Goal: Information Seeking & Learning: Learn about a topic

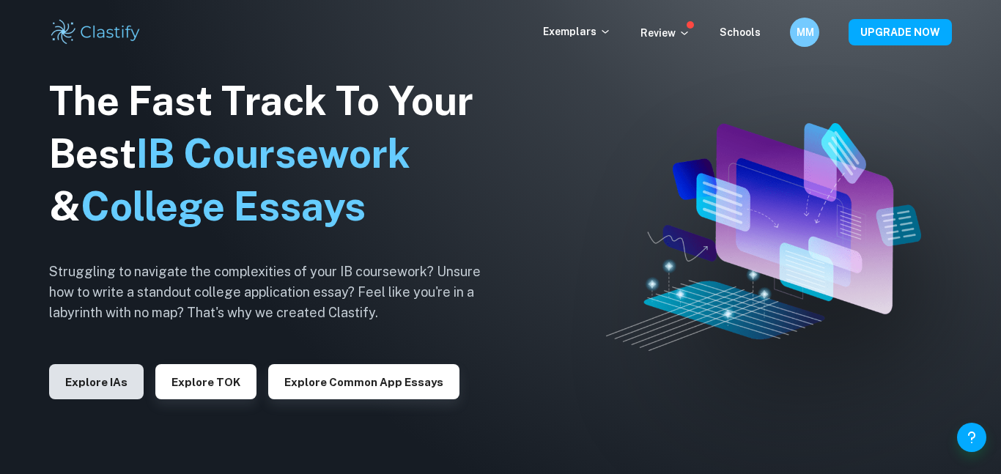
click at [93, 383] on button "Explore IAs" at bounding box center [96, 381] width 95 height 35
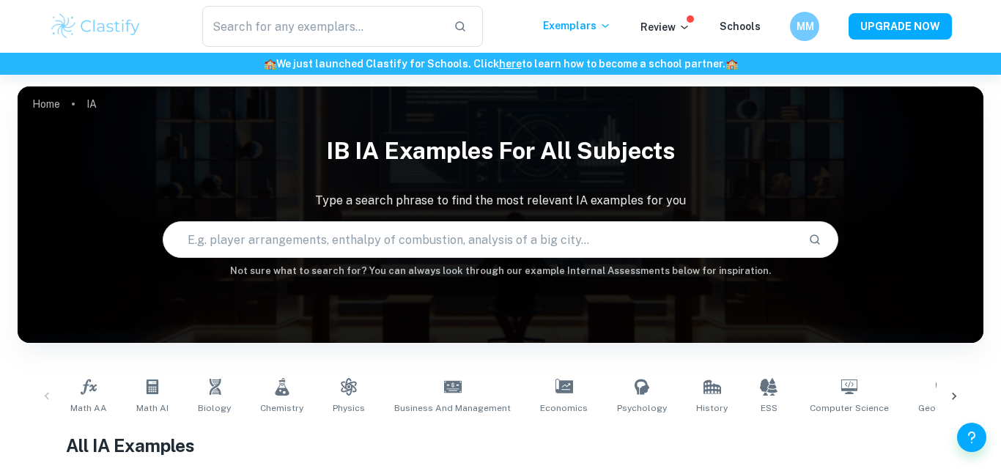
scroll to position [202, 0]
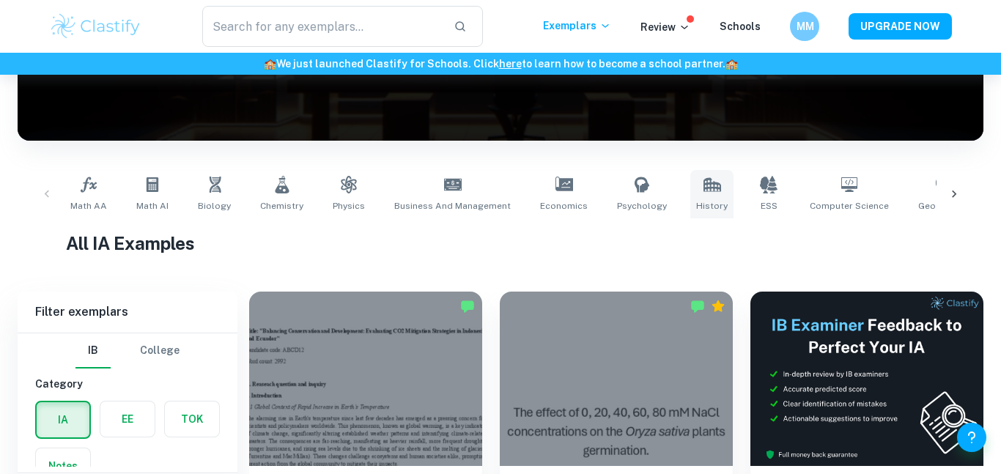
click at [696, 200] on span "History" at bounding box center [712, 205] width 32 height 13
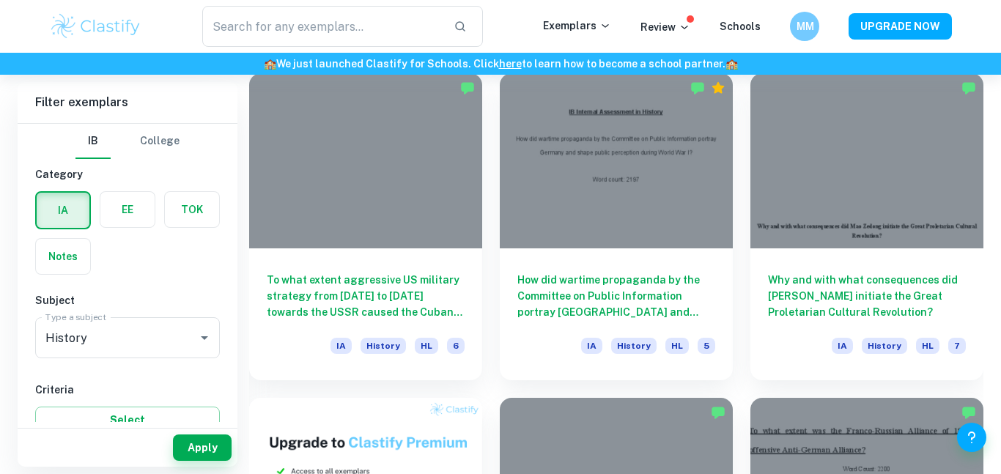
scroll to position [746, 0]
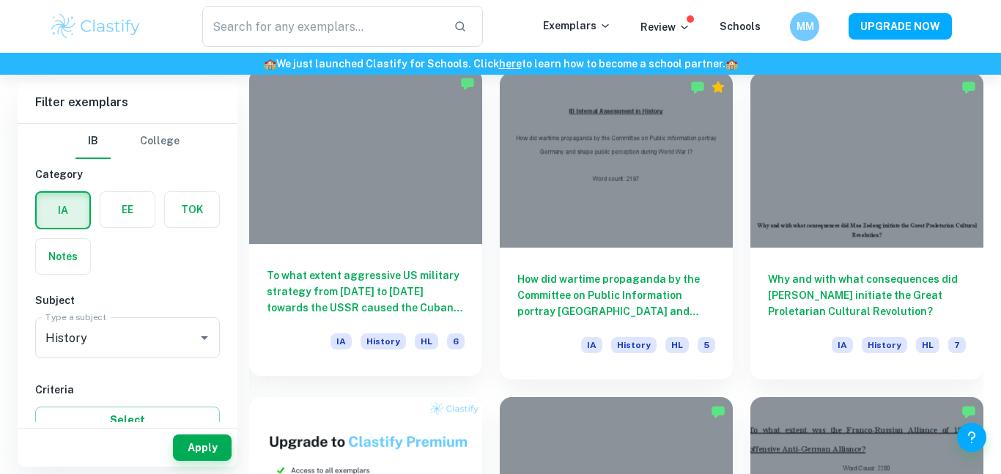
click at [398, 176] on div at bounding box center [365, 156] width 233 height 174
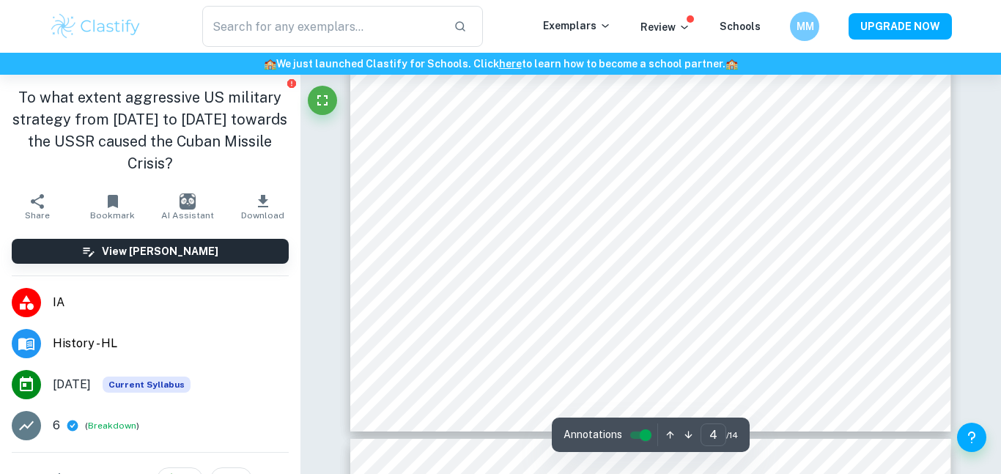
scroll to position [3266, 0]
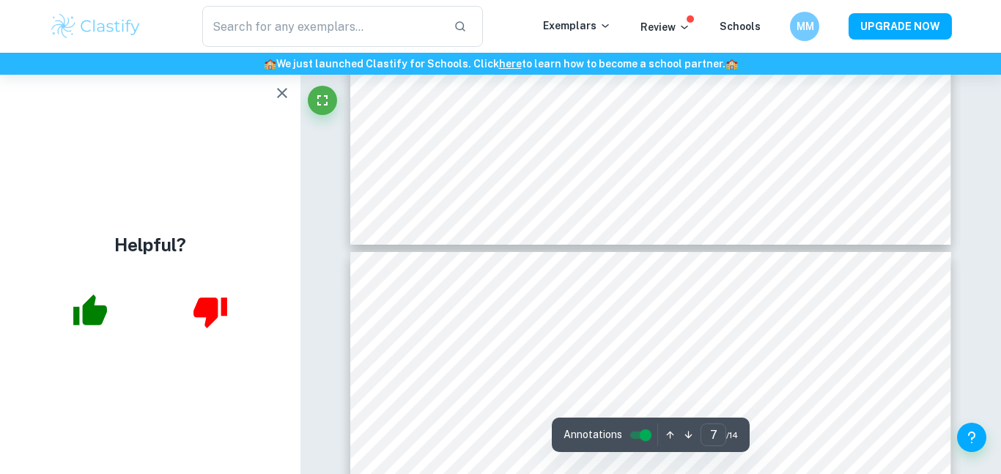
type input "6"
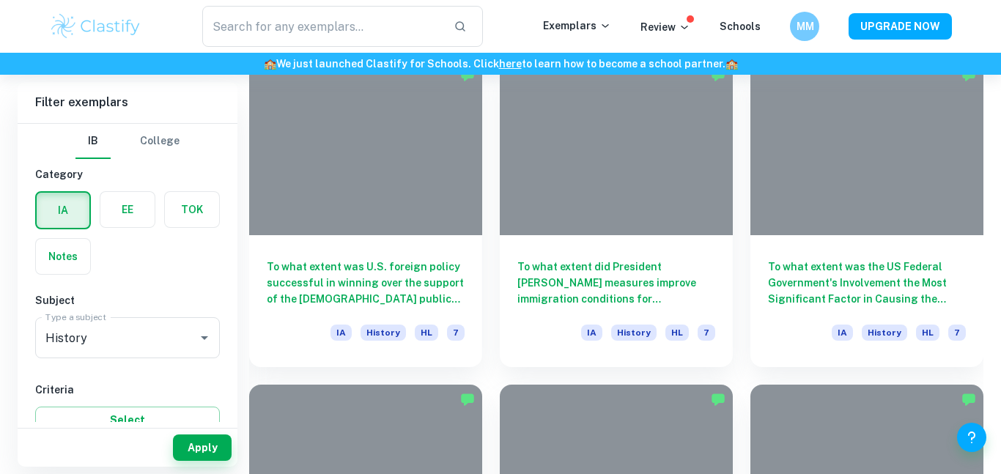
scroll to position [746, 0]
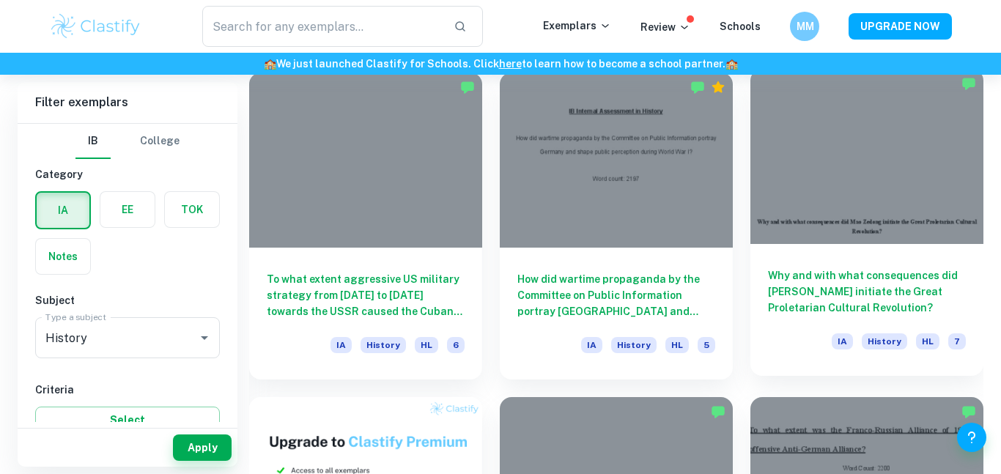
click at [887, 187] on div at bounding box center [867, 156] width 233 height 174
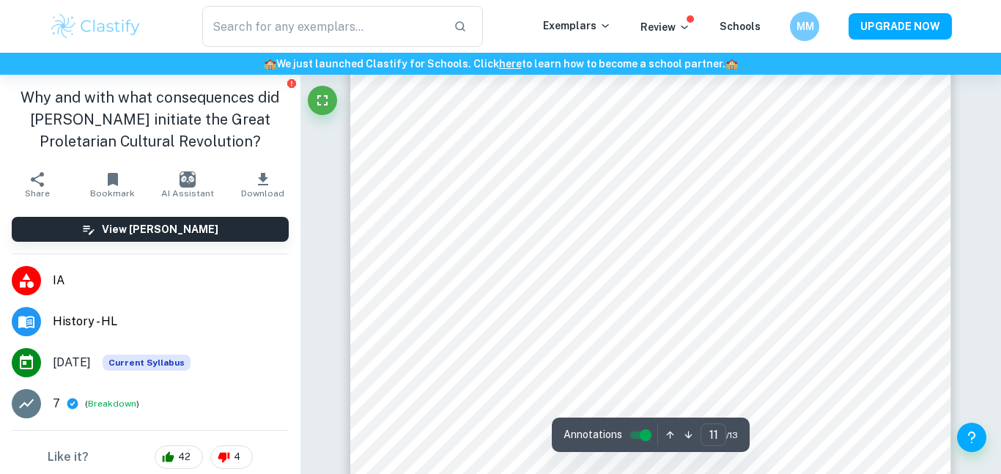
scroll to position [8247, 0]
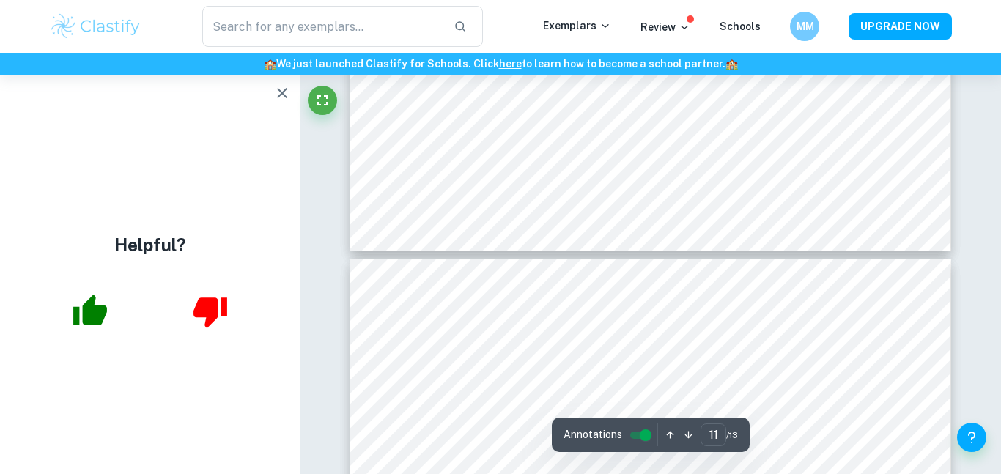
type input "12"
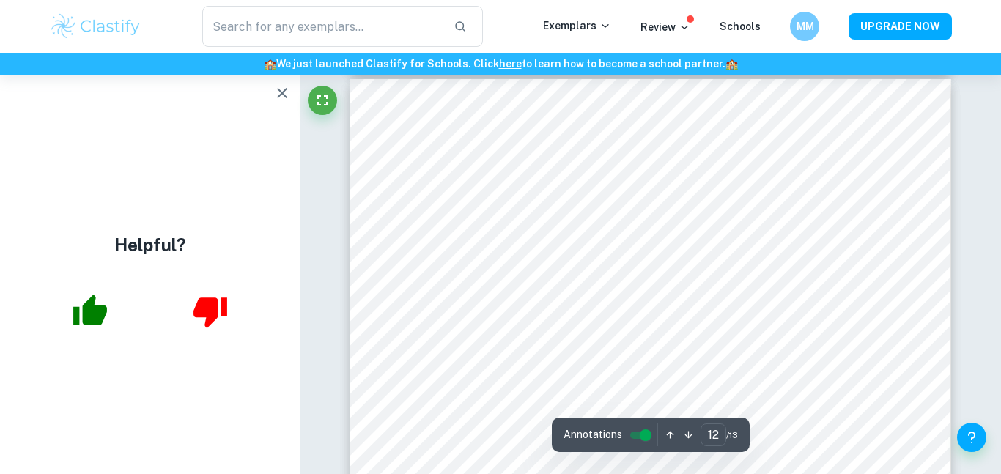
scroll to position [8942, 0]
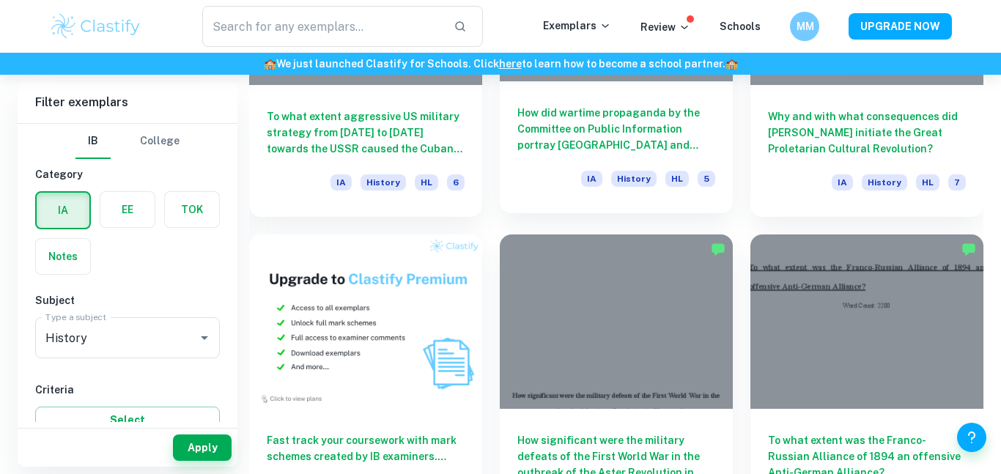
scroll to position [1001, 0]
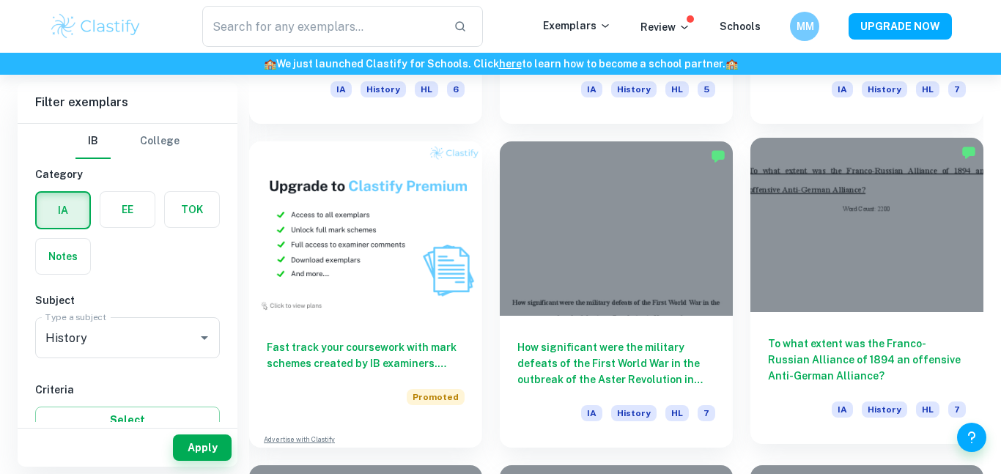
click at [844, 336] on h6 "To what extent was the Franco-Russian Alliance of 1894 an offensive Anti-German…" at bounding box center [867, 360] width 198 height 48
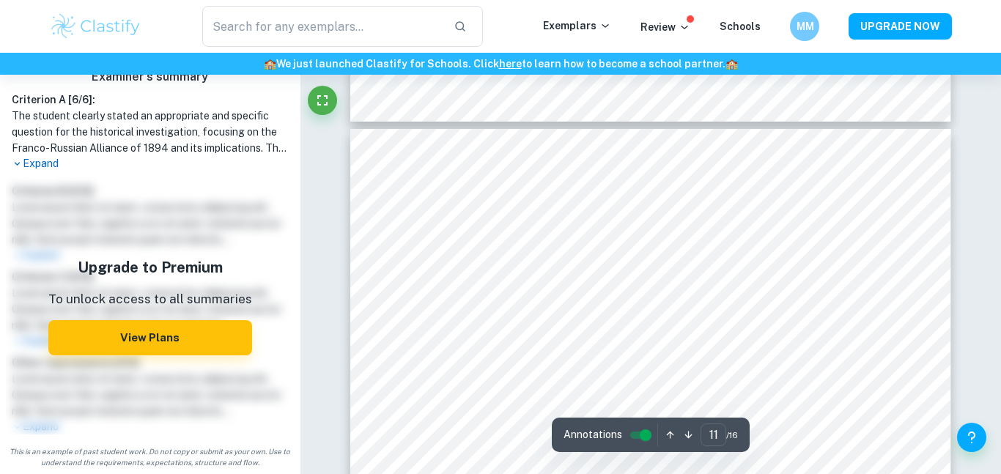
scroll to position [8801, 0]
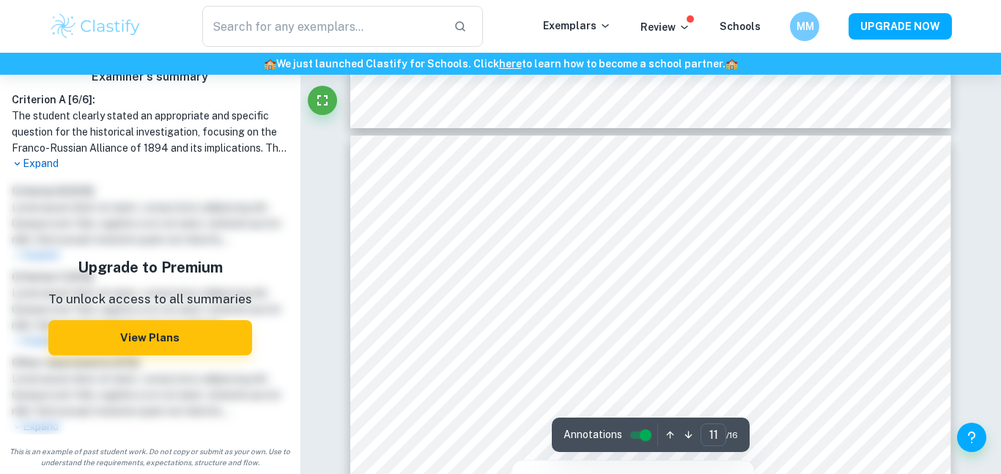
type input "10"
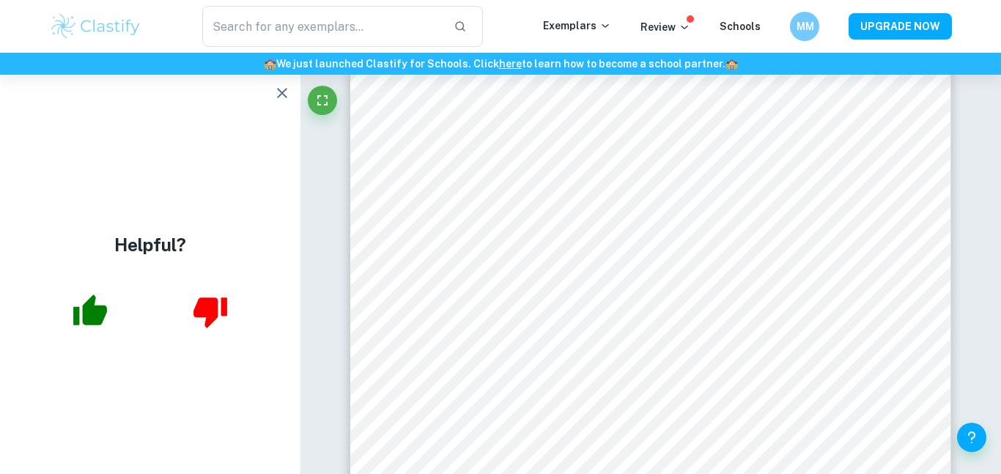
scroll to position [0, 0]
